Goal: Communication & Community: Connect with others

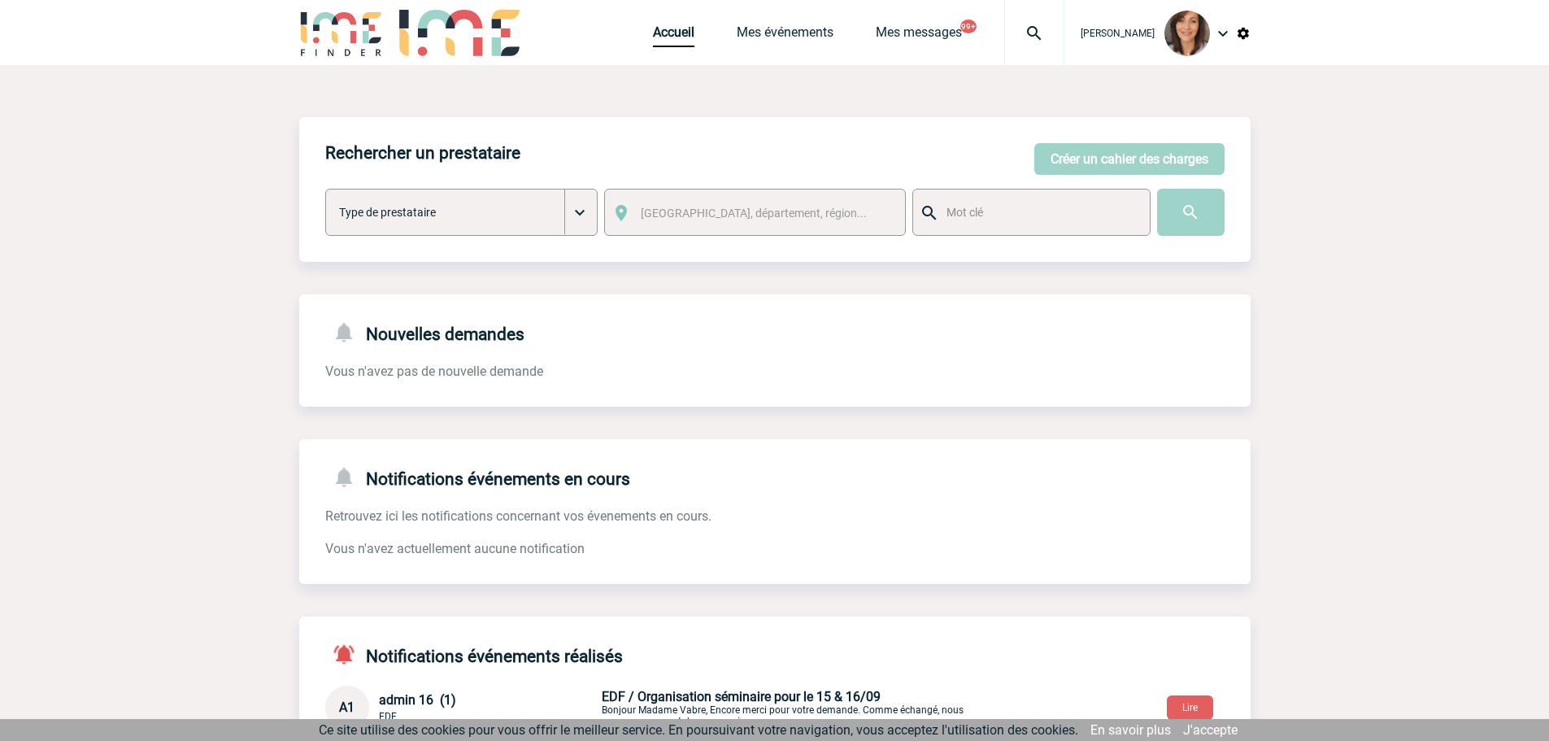
click at [1044, 35] on img at bounding box center [1034, 34] width 59 height 20
type input "2000421347"
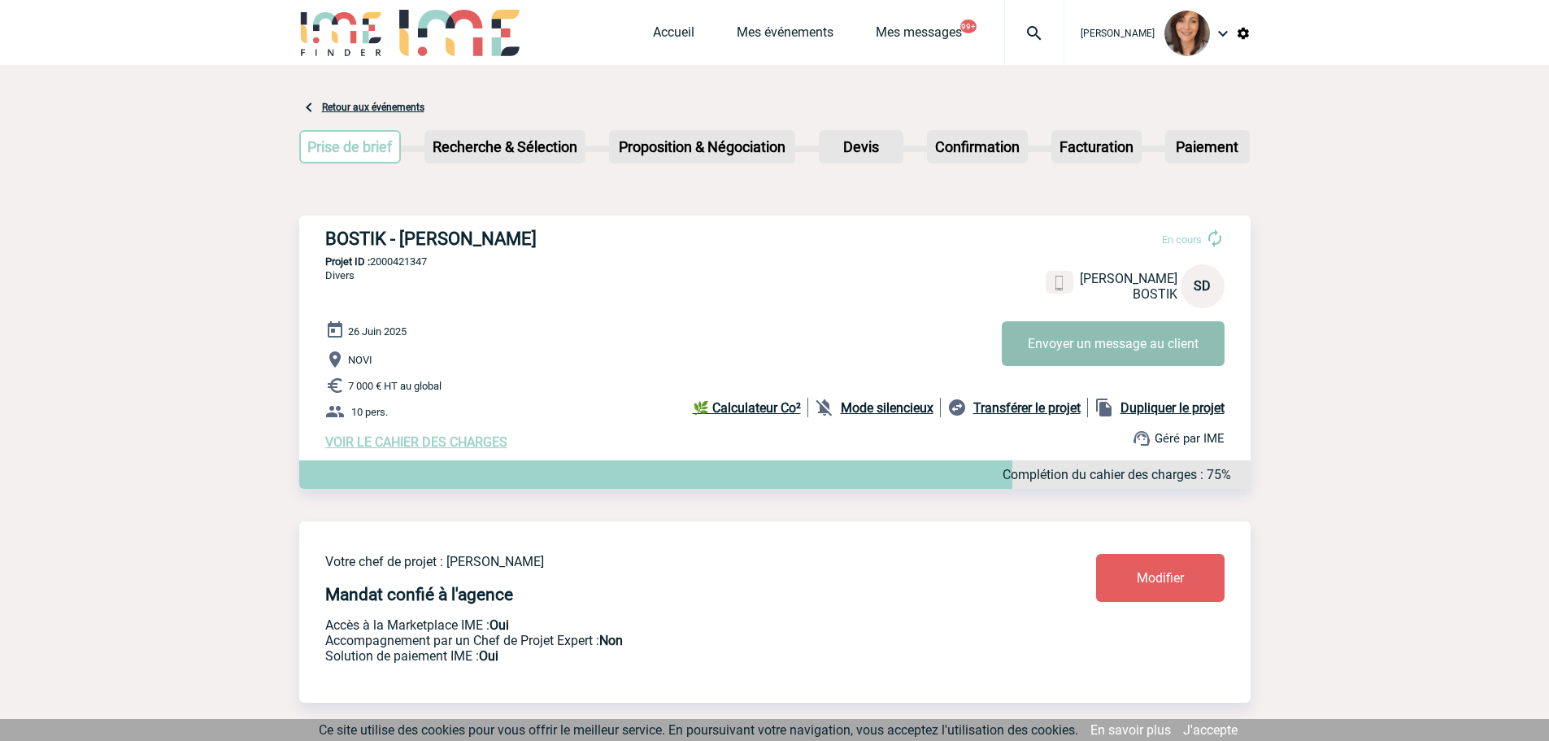
click at [1157, 350] on button "Envoyer un message au client" at bounding box center [1113, 343] width 223 height 45
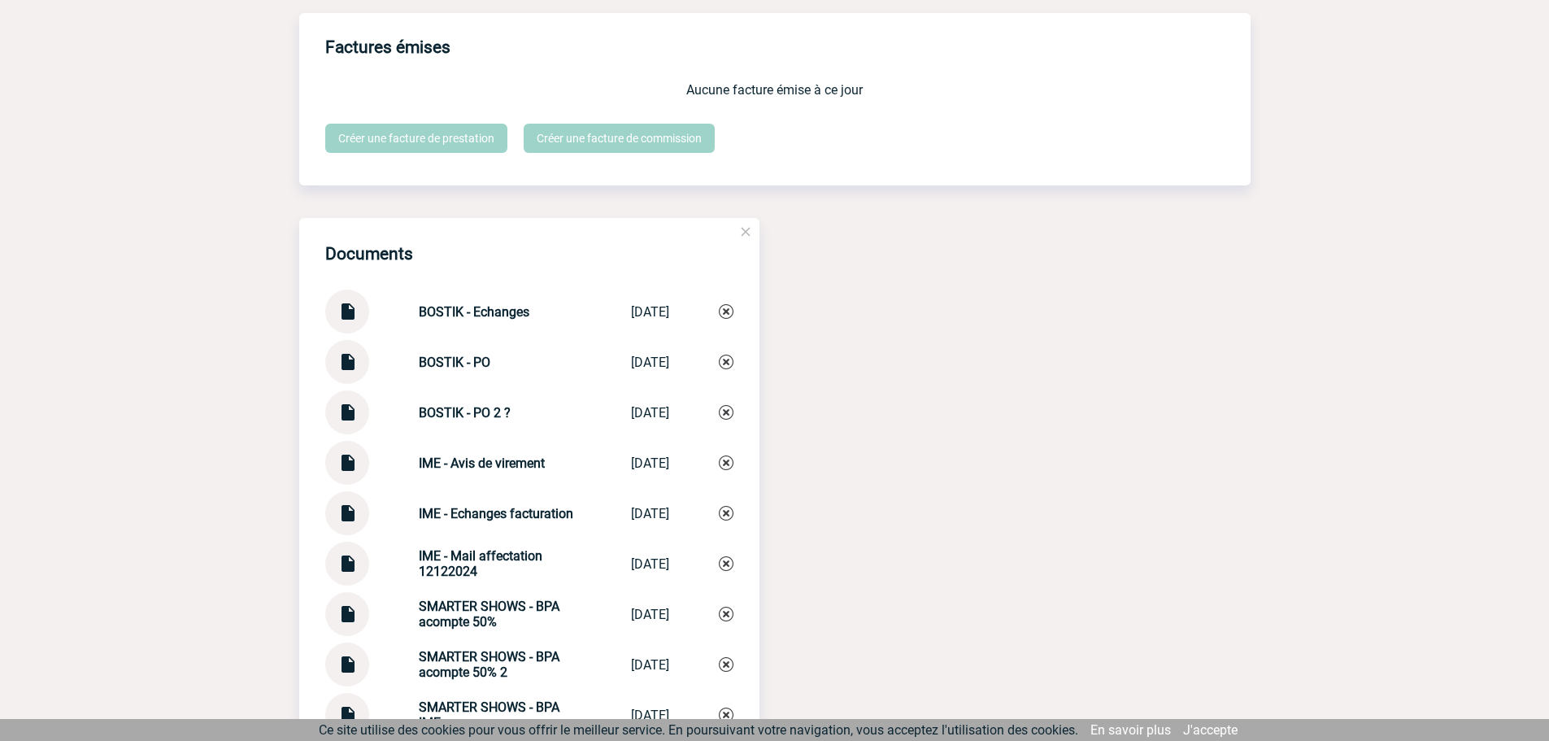
scroll to position [1626, 0]
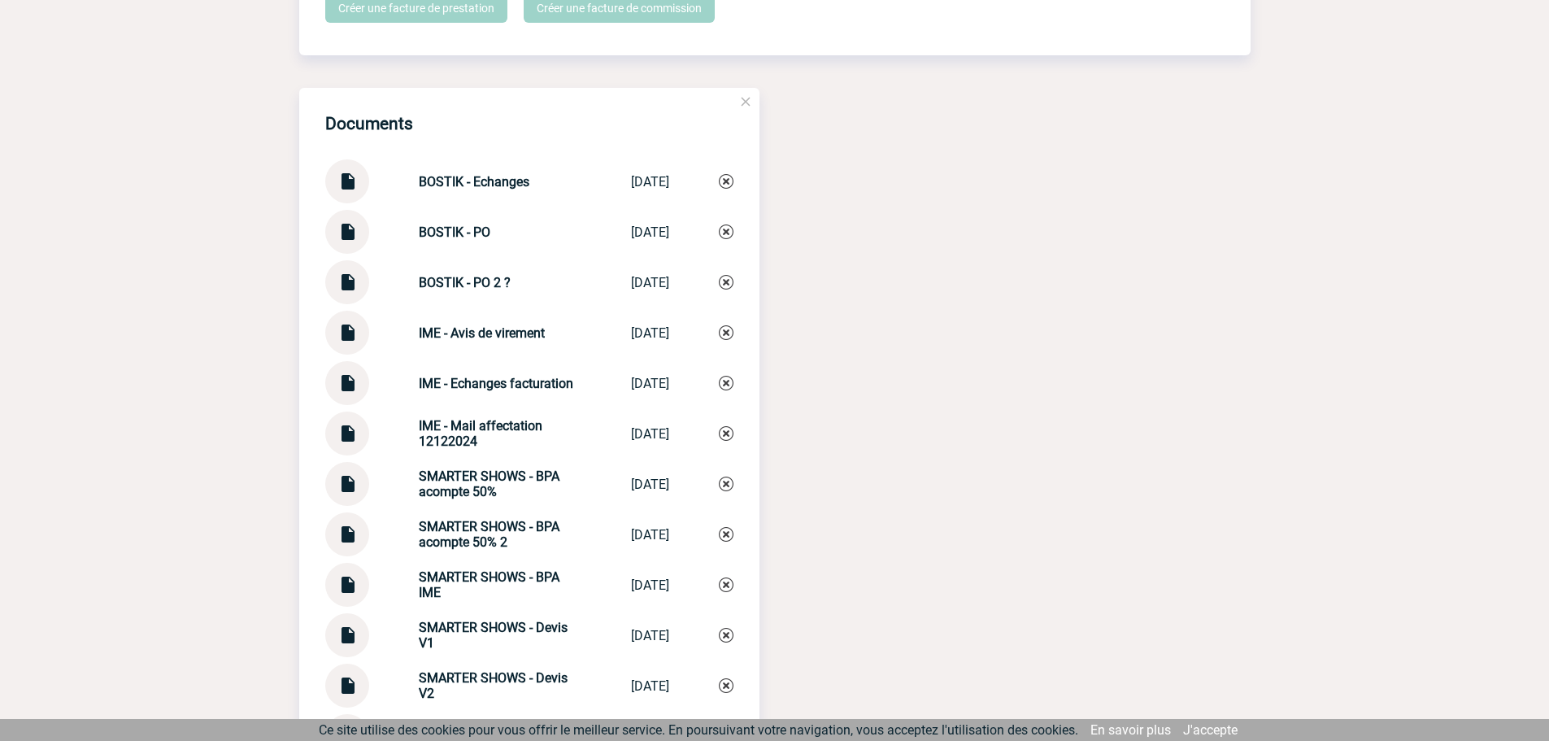
click at [352, 190] on img at bounding box center [347, 175] width 21 height 32
click at [351, 286] on img at bounding box center [347, 276] width 21 height 32
click at [342, 241] on img at bounding box center [347, 226] width 21 height 32
